Goal: Task Accomplishment & Management: Complete application form

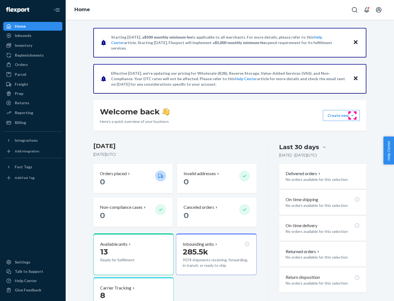
click at [353, 116] on button "Create new Create new inbound Create new order Create new product" at bounding box center [341, 115] width 37 height 11
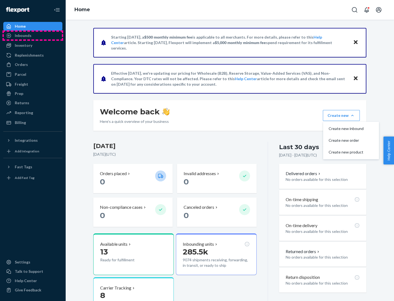
click at [33, 36] on div "Inbounds" at bounding box center [33, 36] width 58 height 8
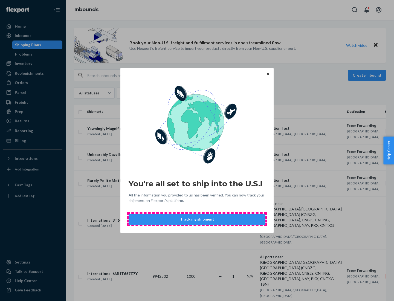
click at [197, 219] on button "Track my shipment" at bounding box center [197, 219] width 137 height 11
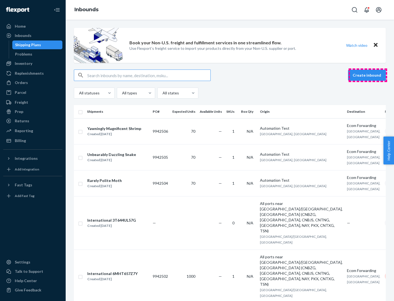
click at [368, 75] on button "Create inbound" at bounding box center [367, 75] width 38 height 11
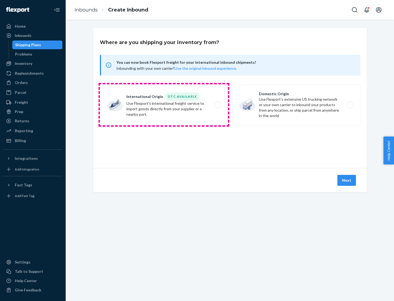
click at [164, 105] on label "International Origin DTC Available Use Flexport's international freight service…" at bounding box center [164, 104] width 128 height 41
click at [218, 105] on input "International Origin DTC Available Use Flexport's international freight service…" at bounding box center [220, 105] width 4 height 4
radio input "true"
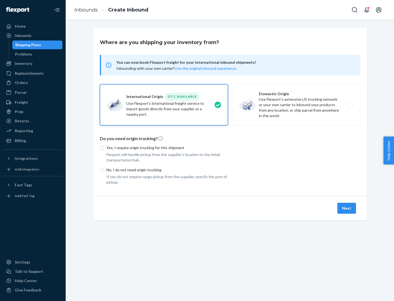
click at [167, 170] on p "No, I do not need origin trucking" at bounding box center [168, 169] width 122 height 5
click at [104, 170] on input "No, I do not need origin trucking" at bounding box center [102, 170] width 4 height 4
radio input "true"
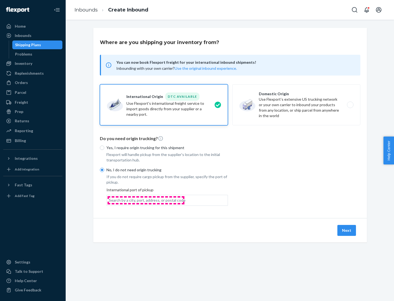
click at [146, 200] on div "Search by a city, port, address, or postal code" at bounding box center [147, 200] width 77 height 5
click at [110, 200] on input "Search by a city, port, address, or postal code" at bounding box center [109, 200] width 1 height 5
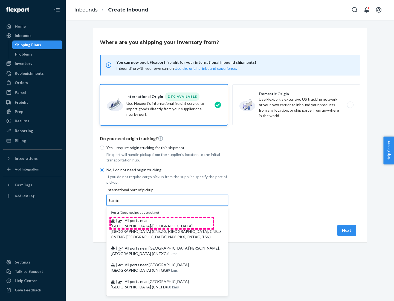
click at [162, 220] on span "| All ports near [GEOGRAPHIC_DATA]/[GEOGRAPHIC_DATA], [GEOGRAPHIC_DATA] (CNBZG,…" at bounding box center [167, 228] width 112 height 21
click at [120, 203] on input "tianjin" at bounding box center [114, 200] width 11 height 5
type input "All ports near [GEOGRAPHIC_DATA]/[GEOGRAPHIC_DATA], [GEOGRAPHIC_DATA] (CNBZG, […"
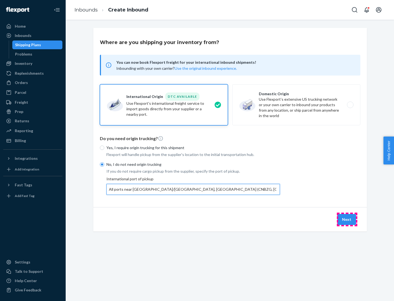
click at [347, 219] on button "Next" at bounding box center [347, 219] width 19 height 11
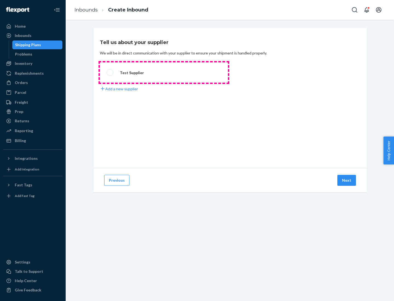
click at [164, 73] on label "Test Supplier" at bounding box center [164, 72] width 128 height 20
click at [110, 73] on input "Test Supplier" at bounding box center [109, 73] width 4 height 4
radio input "true"
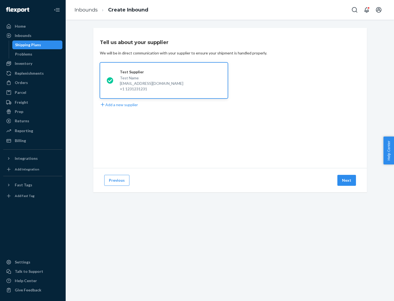
click at [347, 180] on button "Next" at bounding box center [347, 180] width 19 height 11
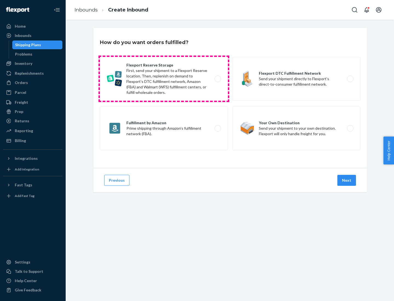
click at [164, 79] on label "Flexport Reserve Storage First, send your shipment to a Flexport Reserve locati…" at bounding box center [164, 79] width 128 height 44
click at [218, 79] on input "Flexport Reserve Storage First, send your shipment to a Flexport Reserve locati…" at bounding box center [220, 79] width 4 height 4
radio input "true"
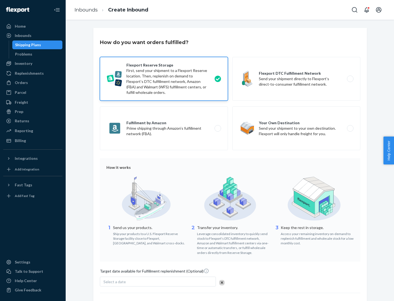
scroll to position [45, 0]
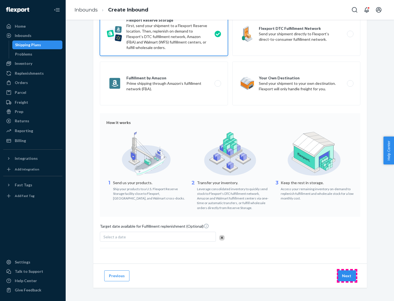
click at [347, 276] on button "Next" at bounding box center [347, 276] width 19 height 11
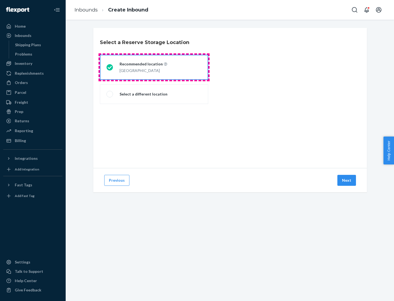
click at [154, 67] on div "[GEOGRAPHIC_DATA]" at bounding box center [144, 70] width 48 height 7
click at [110, 67] on input "Recommended location [GEOGRAPHIC_DATA]" at bounding box center [109, 68] width 4 height 4
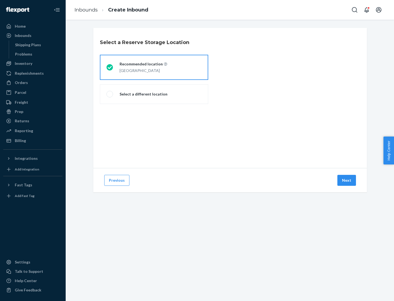
click at [347, 180] on button "Next" at bounding box center [347, 180] width 19 height 11
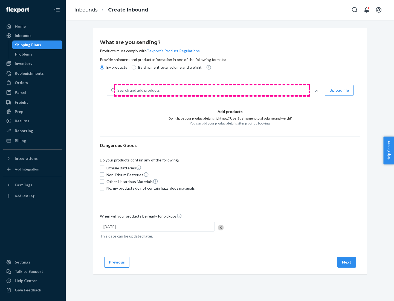
click at [212, 90] on div "Search and add products" at bounding box center [211, 90] width 193 height 10
click at [118, 90] on input "Search and add products" at bounding box center [117, 90] width 1 height 5
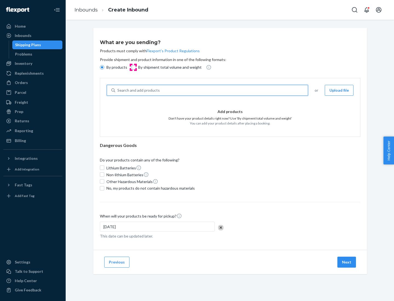
click at [133, 67] on input "By shipment total volume and weight" at bounding box center [134, 67] width 4 height 4
radio input "true"
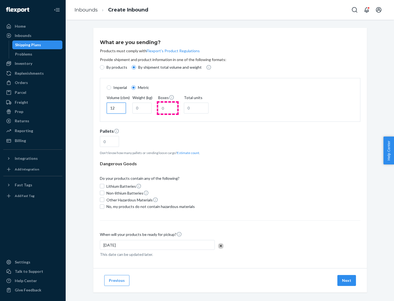
type input "12"
type input "22"
type input "222"
type input "121"
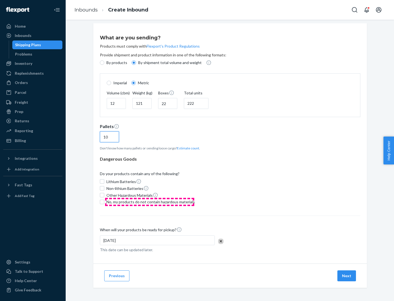
type input "10"
click at [150, 202] on span "No, my products do not contain hazardous materials" at bounding box center [151, 201] width 88 height 5
click at [104, 202] on input "No, my products do not contain hazardous materials" at bounding box center [102, 202] width 4 height 4
checkbox input "true"
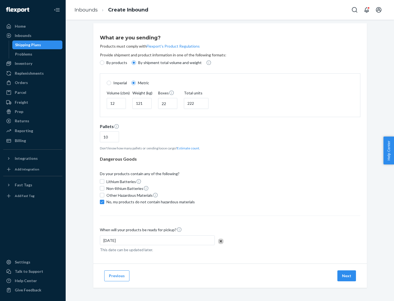
click at [347, 276] on button "Next" at bounding box center [347, 276] width 19 height 11
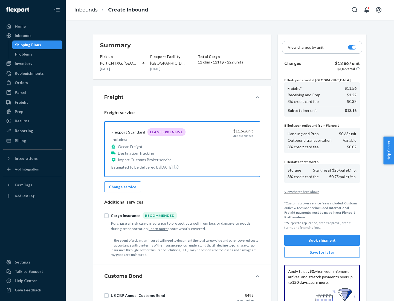
scroll to position [80, 0]
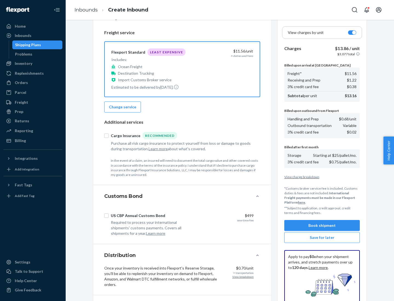
click at [322, 226] on button "Book shipment" at bounding box center [323, 225] width 76 height 11
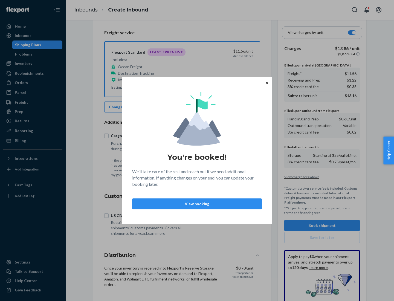
click at [197, 204] on p "View booking" at bounding box center [197, 203] width 120 height 5
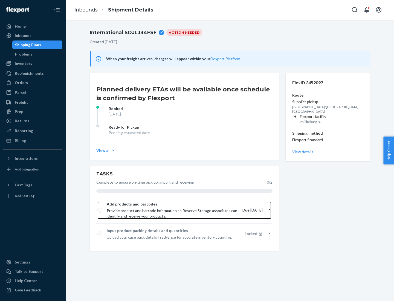
click at [173, 210] on span "Provide product and barcode information so Reserve Storage associates can ident…" at bounding box center [172, 213] width 131 height 11
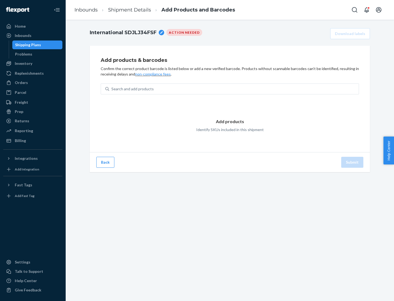
click at [234, 89] on div "Search and add products" at bounding box center [234, 89] width 250 height 10
click at [112, 89] on input "Search and add products" at bounding box center [111, 88] width 1 height 5
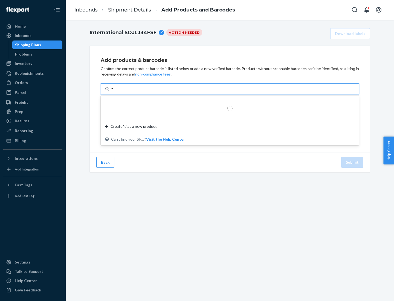
type input "test"
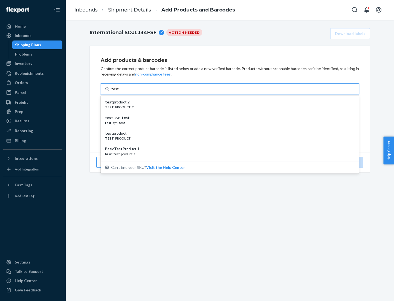
scroll to position [21, 0]
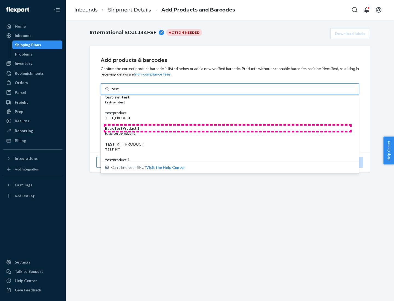
click at [228, 128] on div "Basic Test Product 1" at bounding box center [227, 128] width 245 height 5
click at [119, 92] on input "test" at bounding box center [114, 88] width 7 height 5
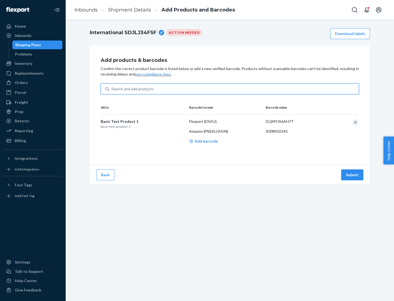
click at [353, 175] on button "Submit" at bounding box center [352, 175] width 22 height 11
